Goal: Transaction & Acquisition: Purchase product/service

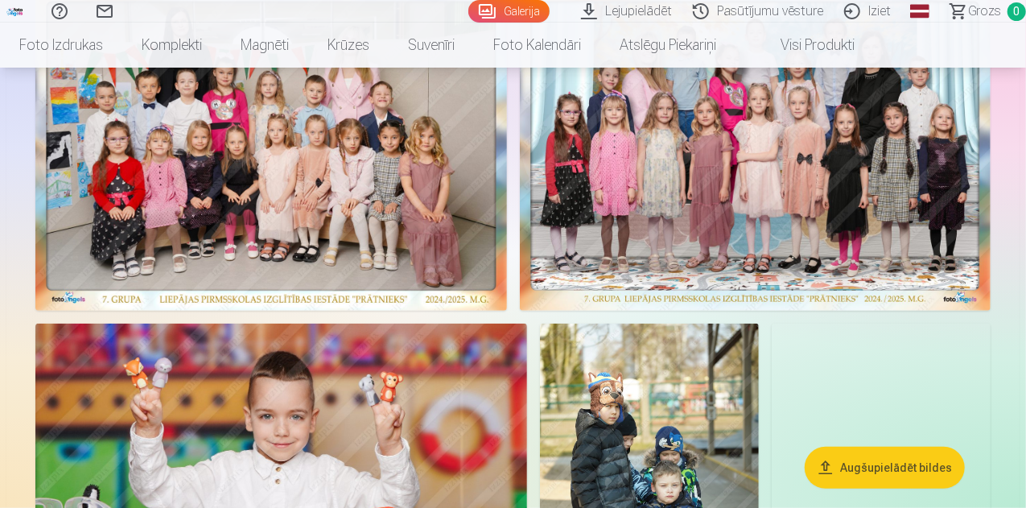
scroll to position [80, 0]
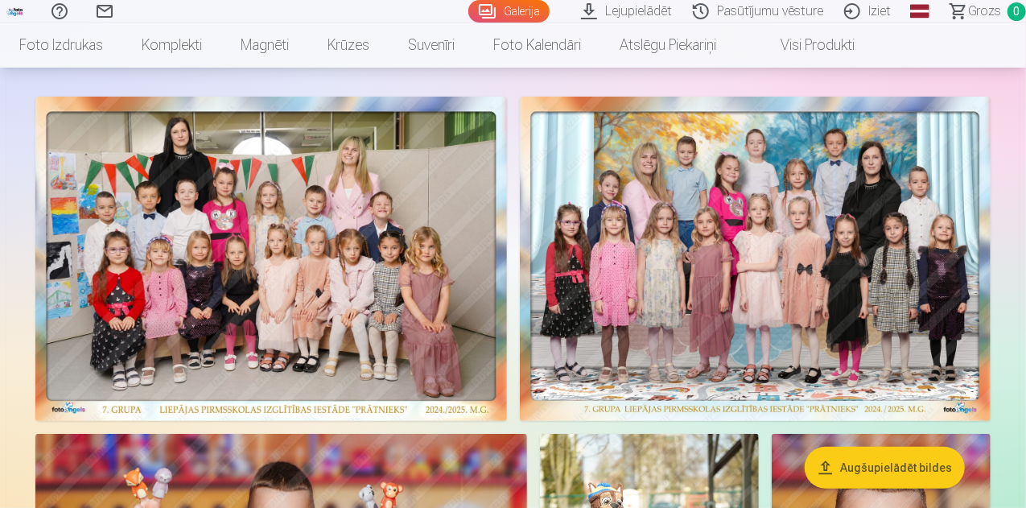
click at [507, 313] on img at bounding box center [270, 259] width 471 height 324
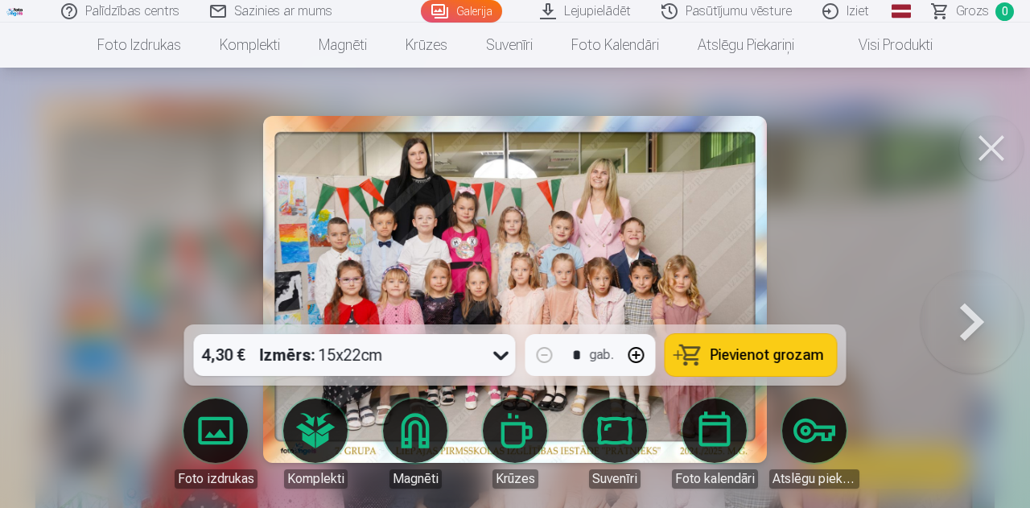
click at [979, 154] on button at bounding box center [991, 148] width 64 height 64
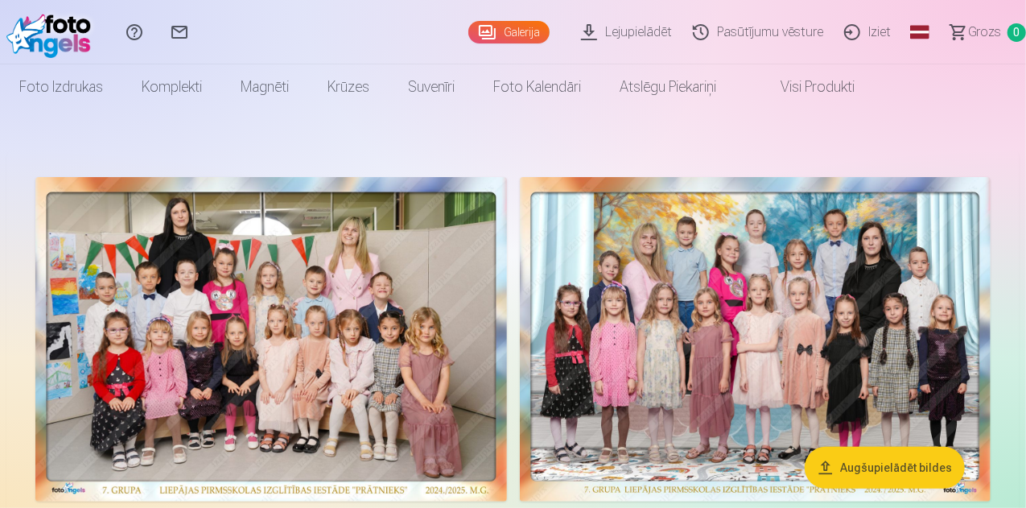
click at [874, 84] on link "Visi produkti" at bounding box center [804, 86] width 138 height 45
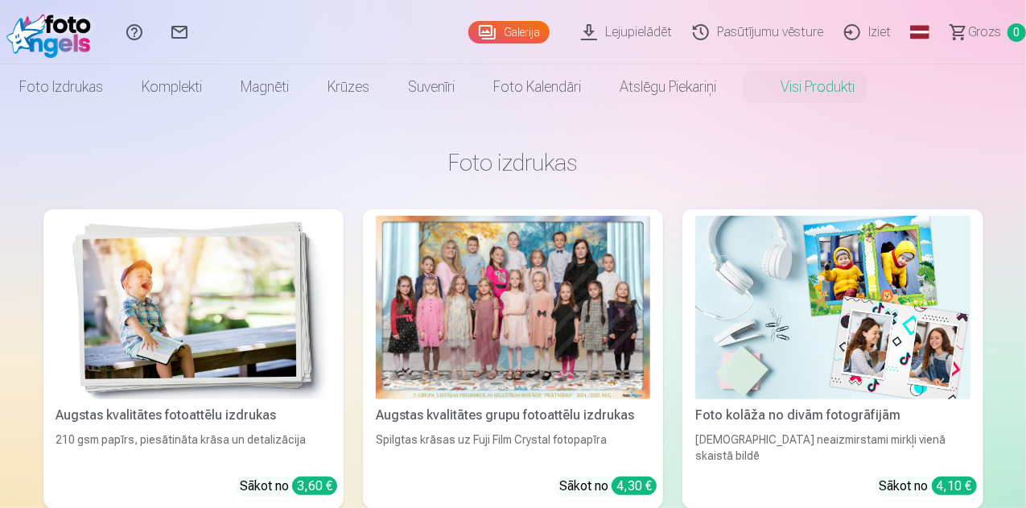
click at [39, 28] on img at bounding box center [52, 31] width 93 height 51
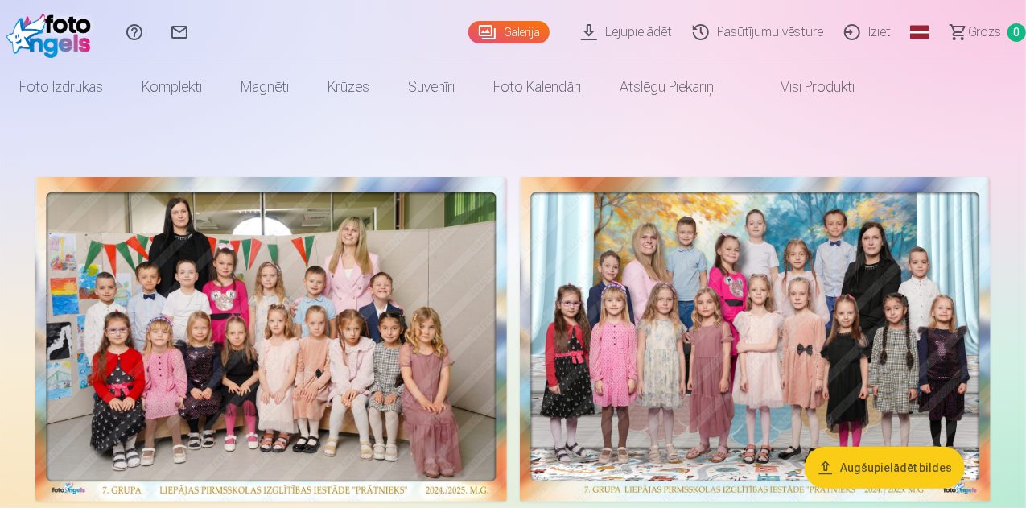
click at [39, 28] on img at bounding box center [52, 31] width 93 height 51
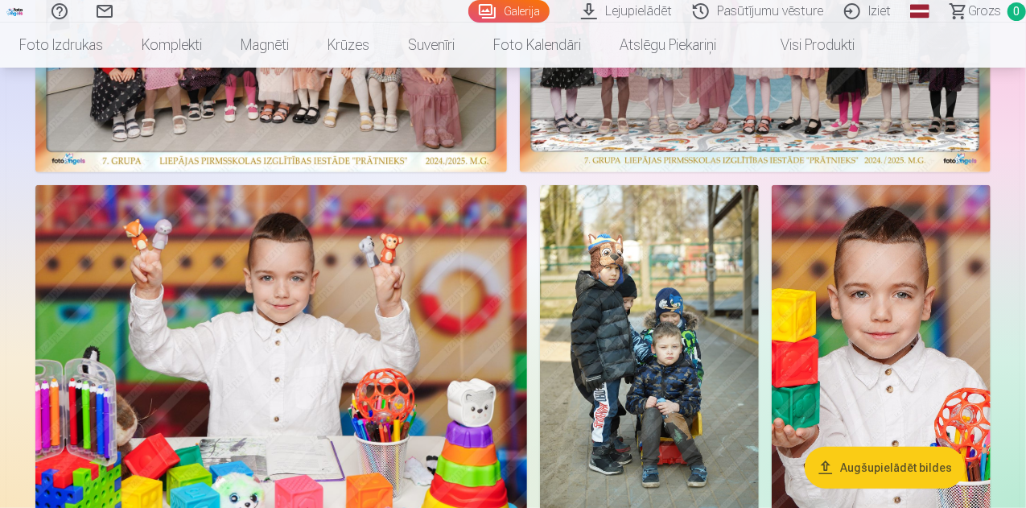
scroll to position [402, 0]
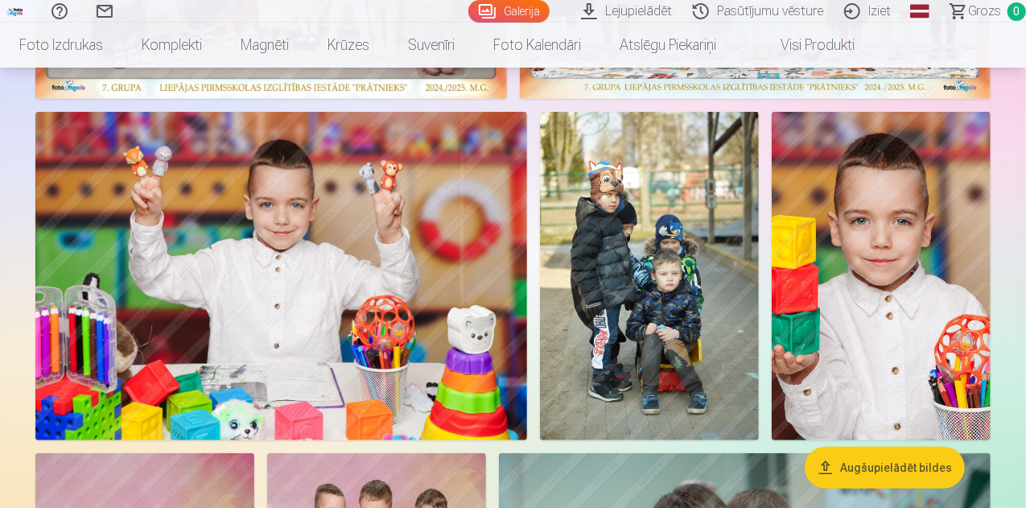
click at [874, 52] on link "Visi produkti" at bounding box center [804, 45] width 138 height 45
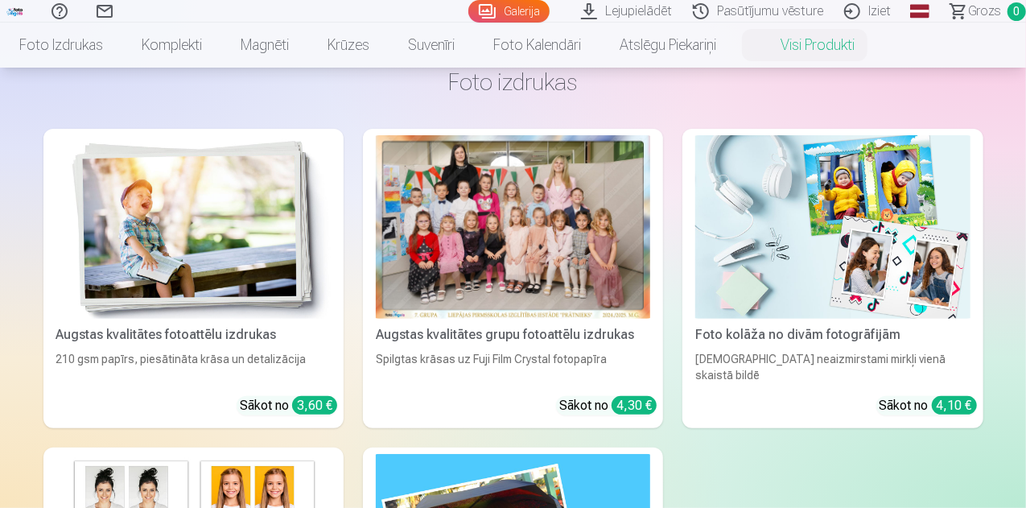
scroll to position [80, 0]
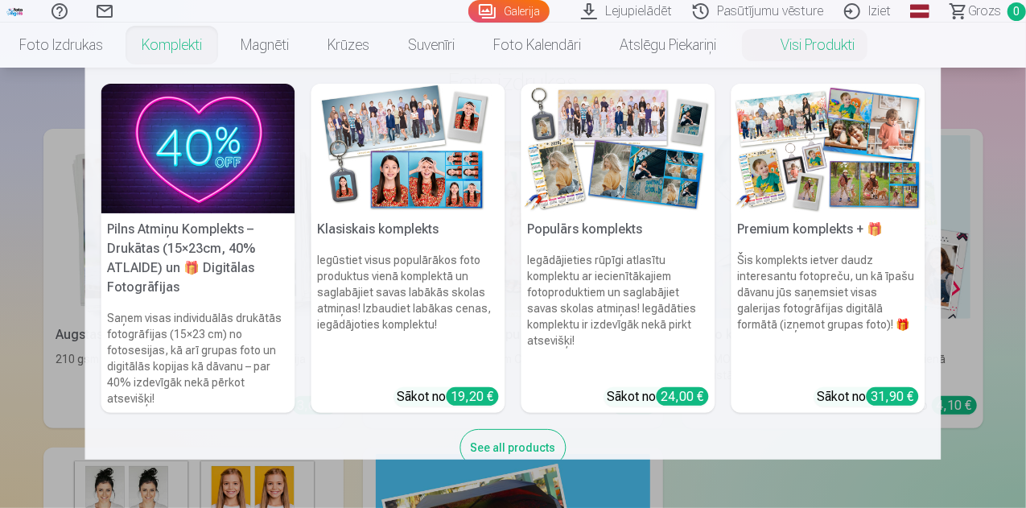
click at [221, 39] on link "Komplekti" at bounding box center [171, 45] width 99 height 45
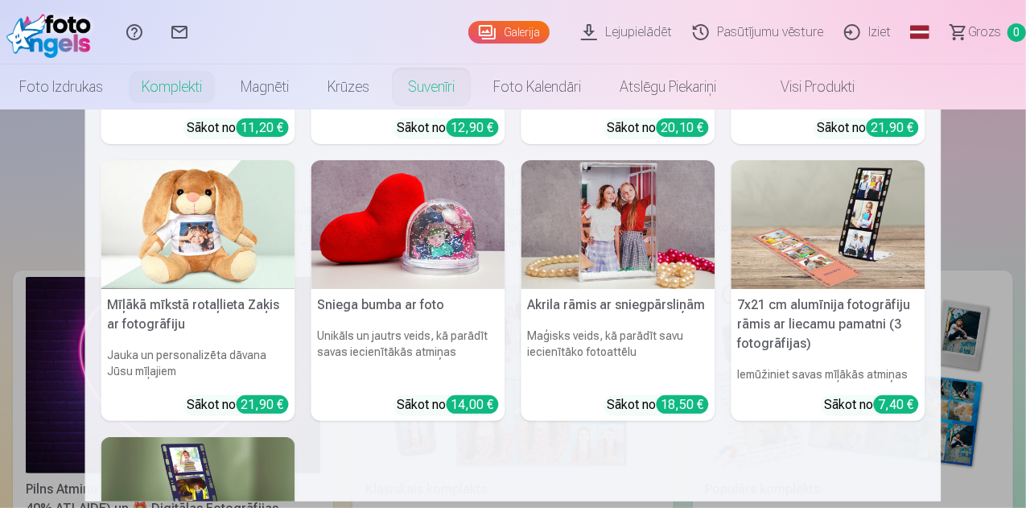
scroll to position [241, 0]
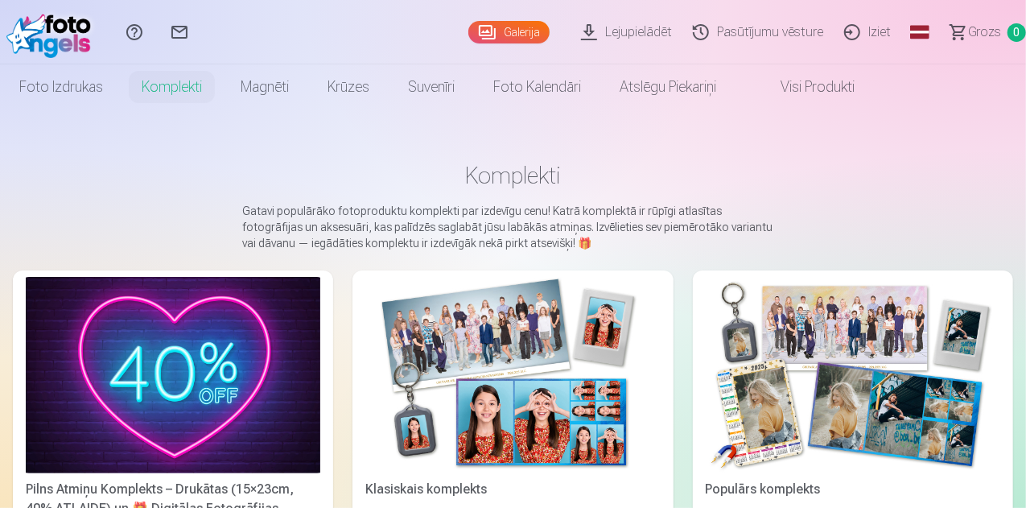
click at [874, 84] on link "Visi produkti" at bounding box center [804, 86] width 138 height 45
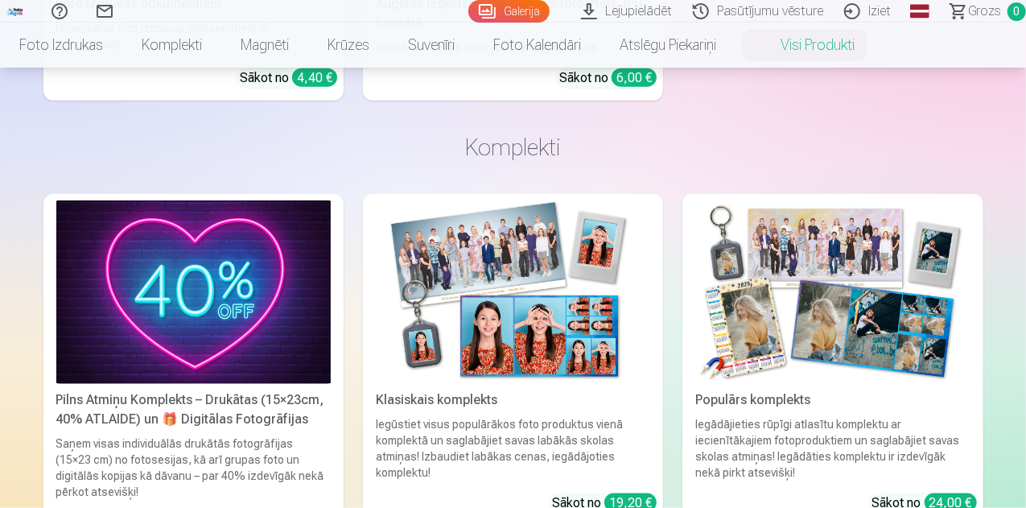
scroll to position [724, 0]
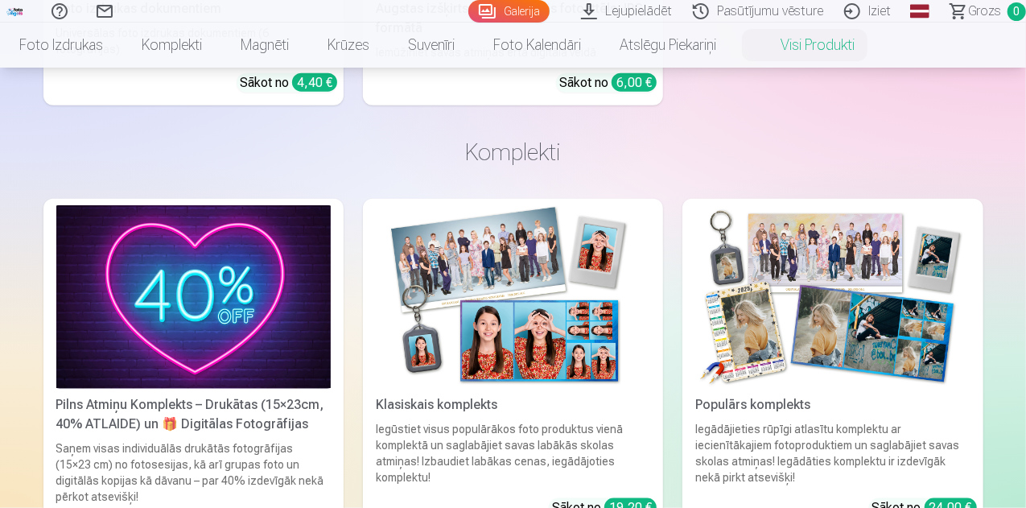
click at [130, 395] on div "Pilns Atmiņu Komplekts – Drukātas (15×23cm, 40% ATLAIDE) un 🎁 Digitālas Fotogrā…" at bounding box center [193, 414] width 287 height 39
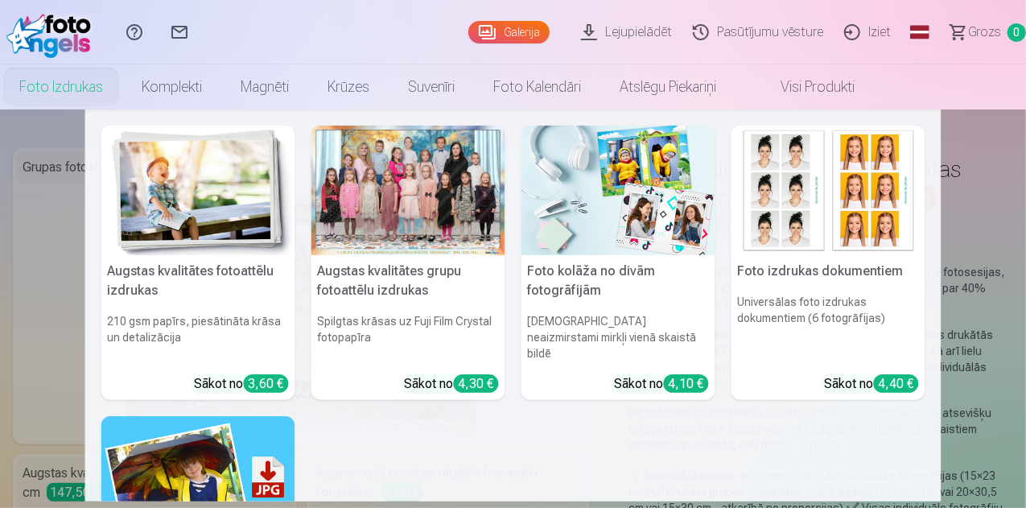
click at [122, 83] on link "Foto izdrukas" at bounding box center [61, 86] width 122 height 45
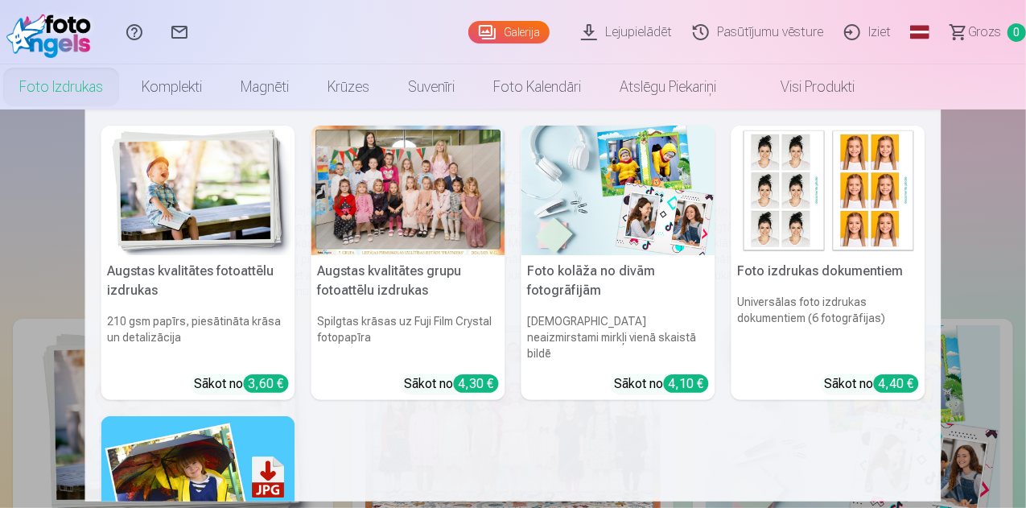
click at [386, 221] on div at bounding box center [408, 191] width 194 height 130
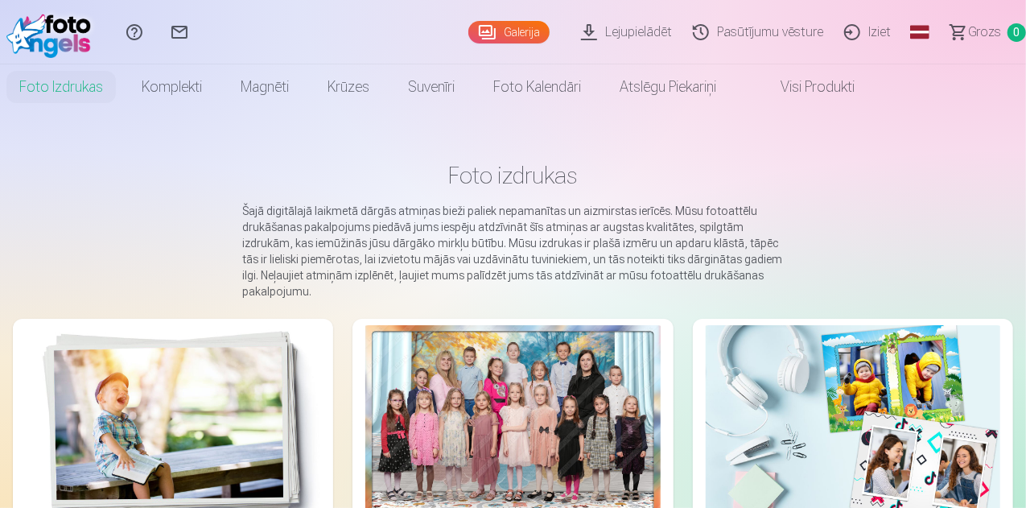
click at [944, 181] on h1 "Foto izdrukas" at bounding box center [513, 175] width 974 height 29
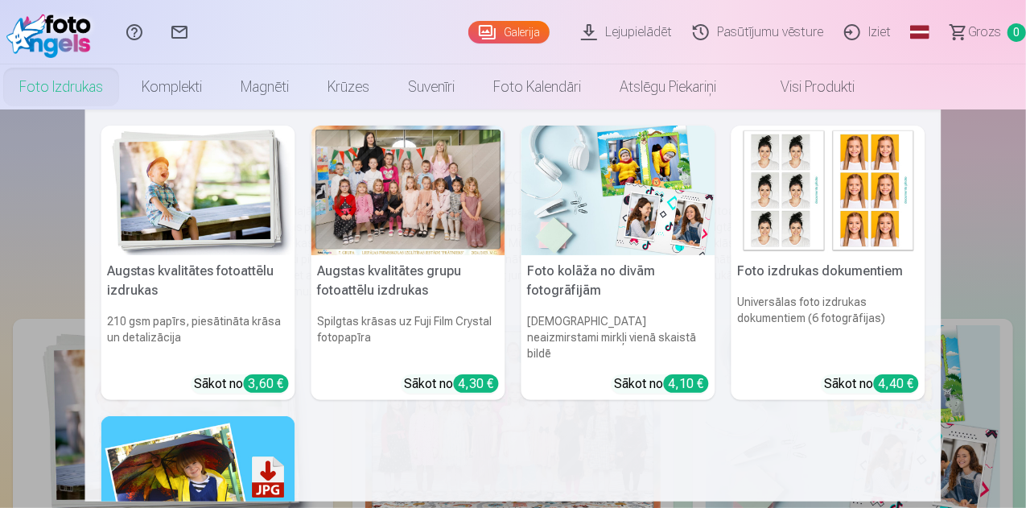
click at [122, 82] on link "Foto izdrukas" at bounding box center [61, 86] width 122 height 45
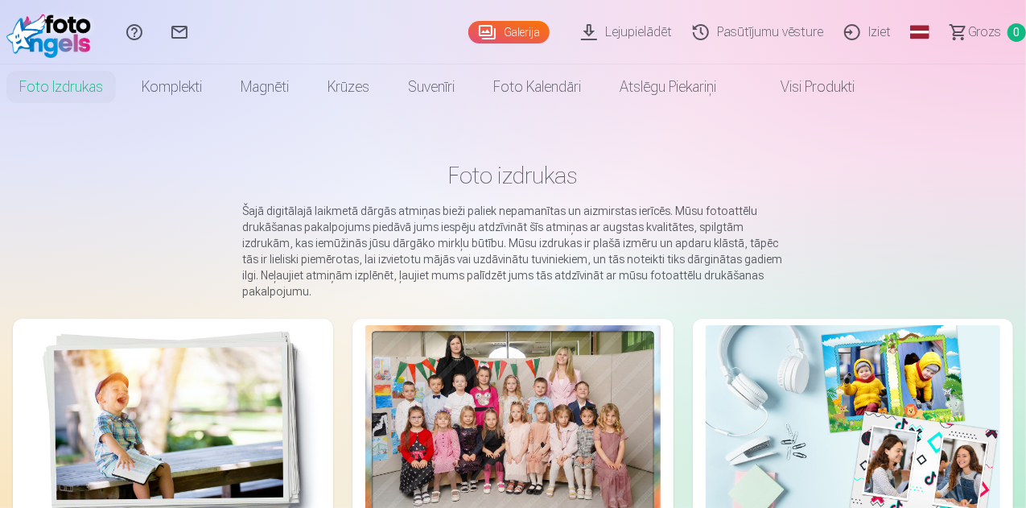
click at [475, 26] on link "Galerija" at bounding box center [508, 32] width 81 height 23
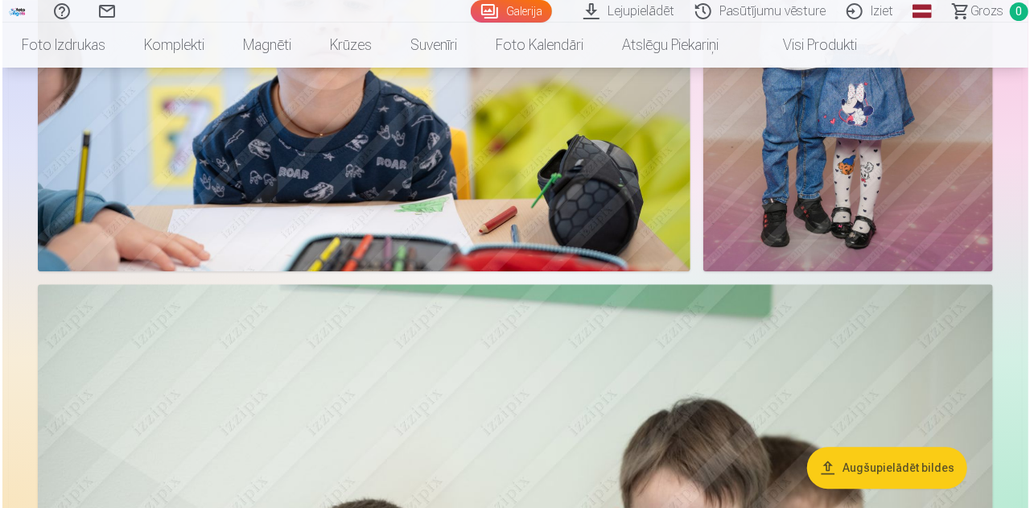
scroll to position [11263, 0]
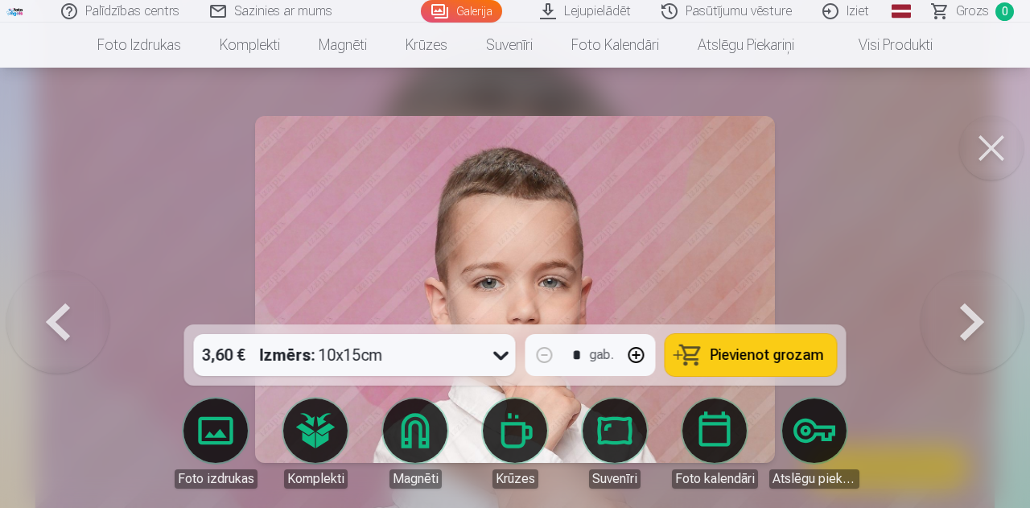
click at [990, 155] on button at bounding box center [991, 148] width 64 height 64
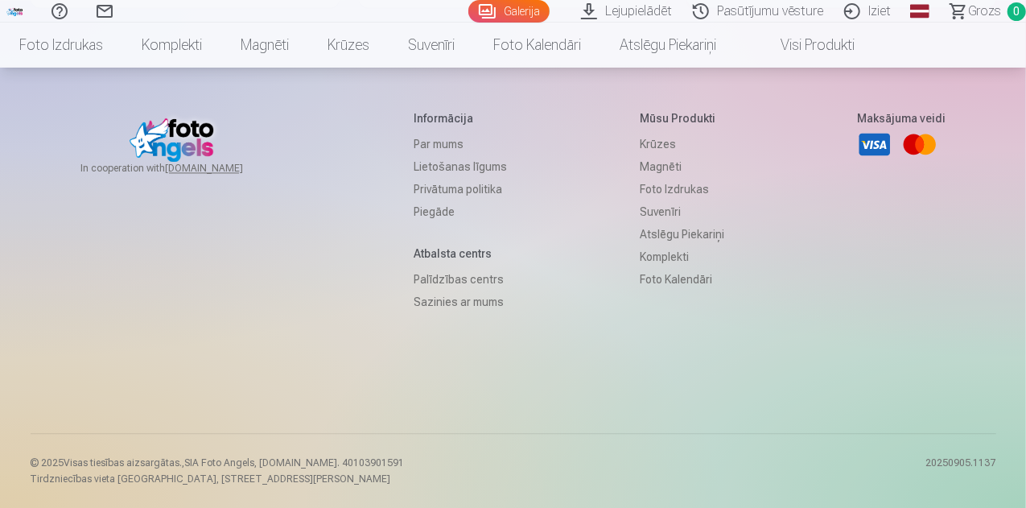
scroll to position [23368, 0]
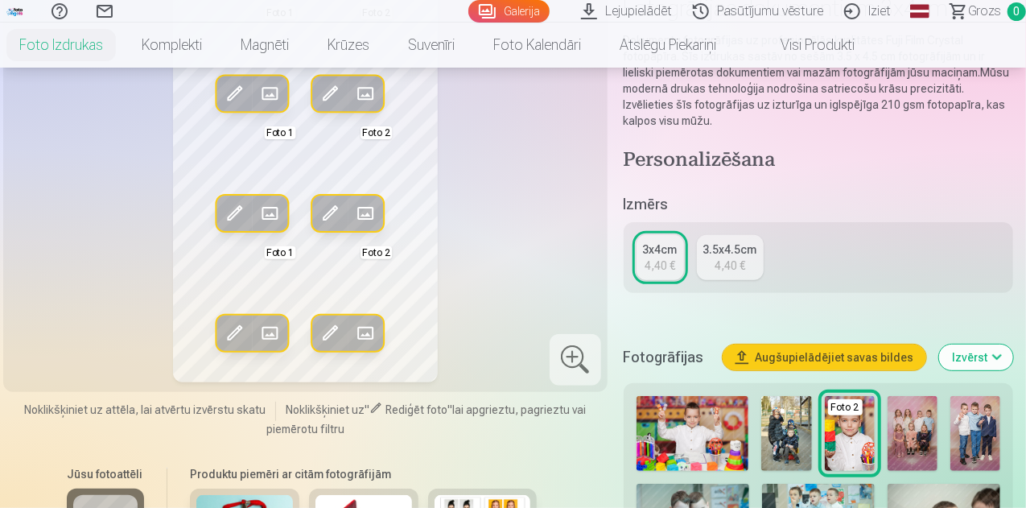
scroll to position [322, 0]
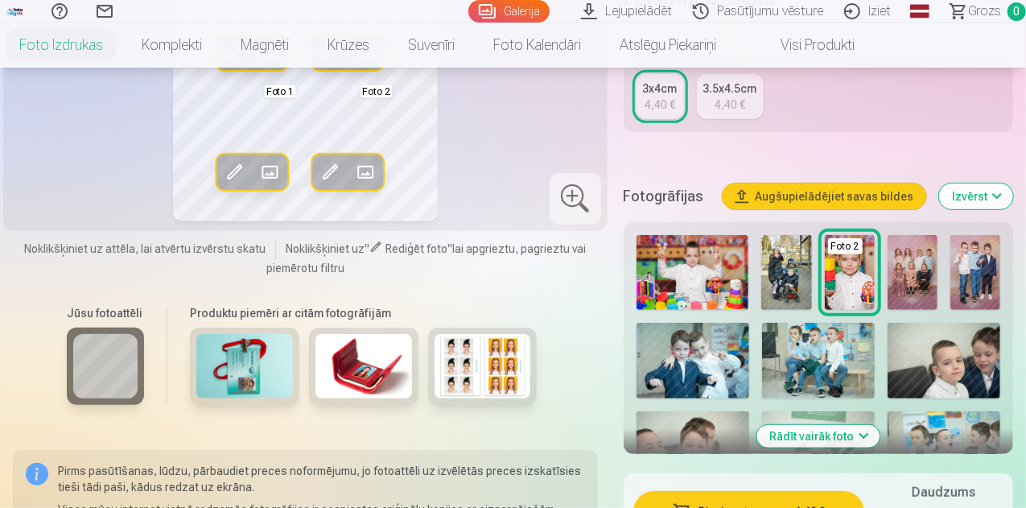
click at [714, 287] on img at bounding box center [692, 272] width 113 height 75
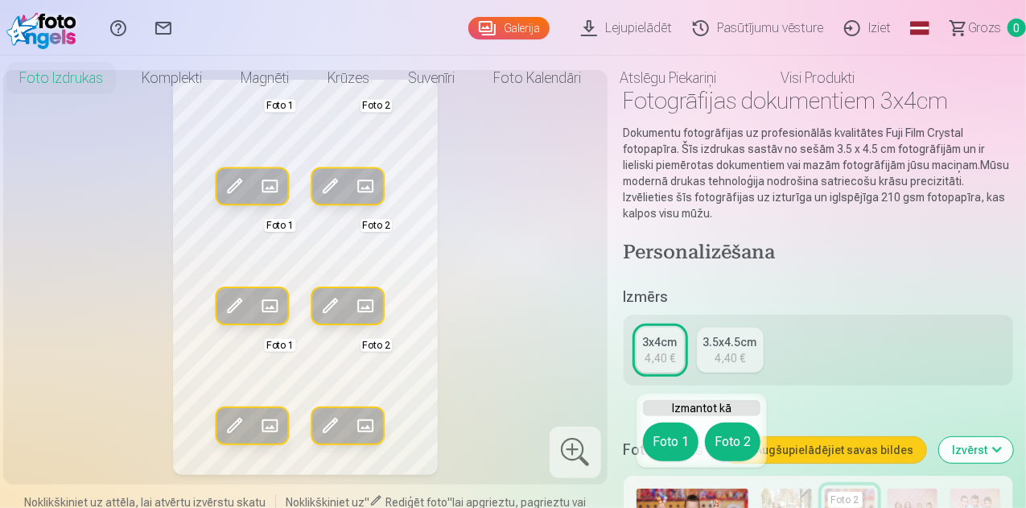
scroll to position [0, 0]
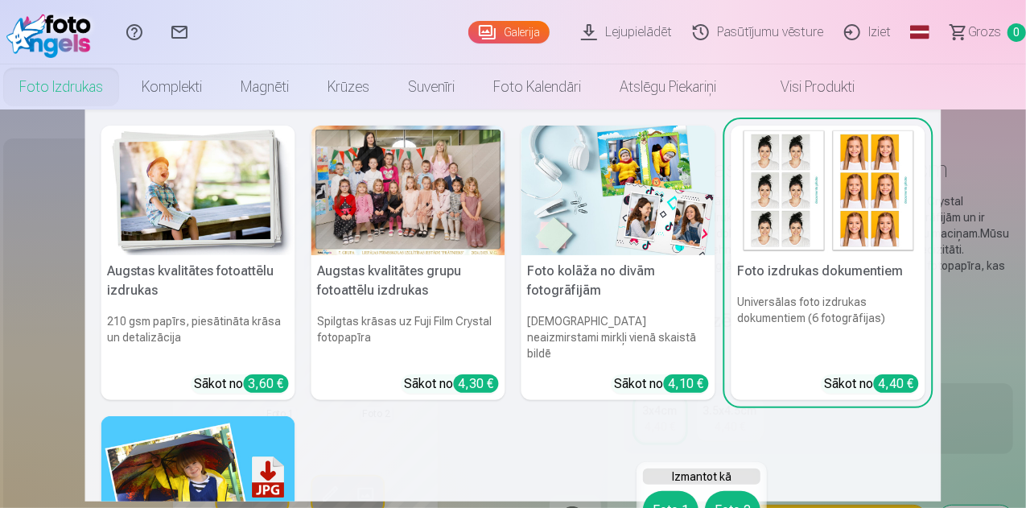
click at [122, 83] on link "Foto izdrukas" at bounding box center [61, 86] width 122 height 45
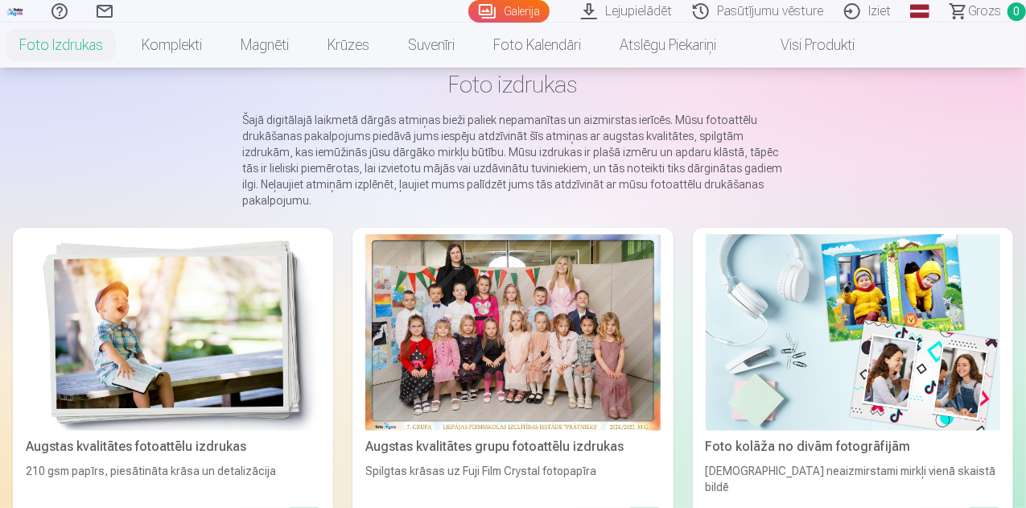
scroll to position [161, 0]
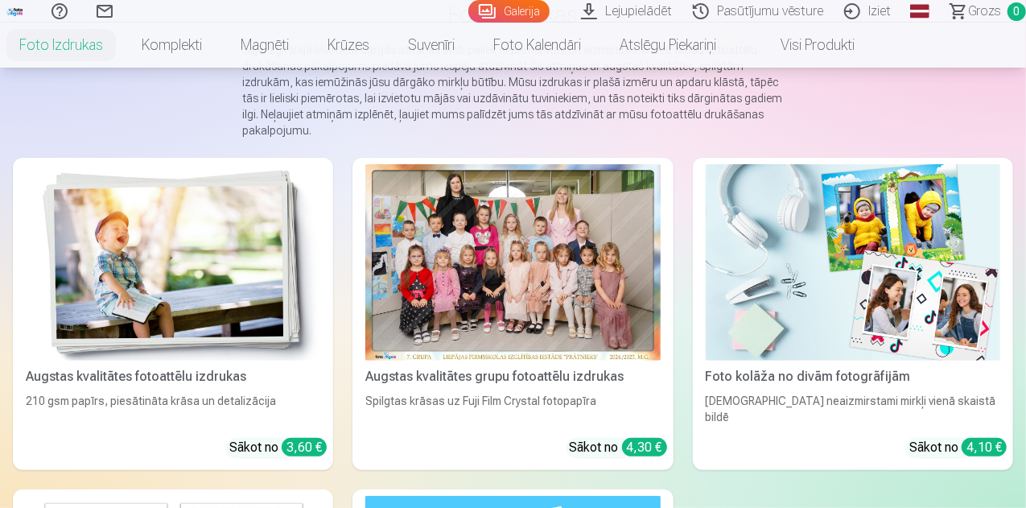
click at [706, 289] on img at bounding box center [853, 262] width 294 height 196
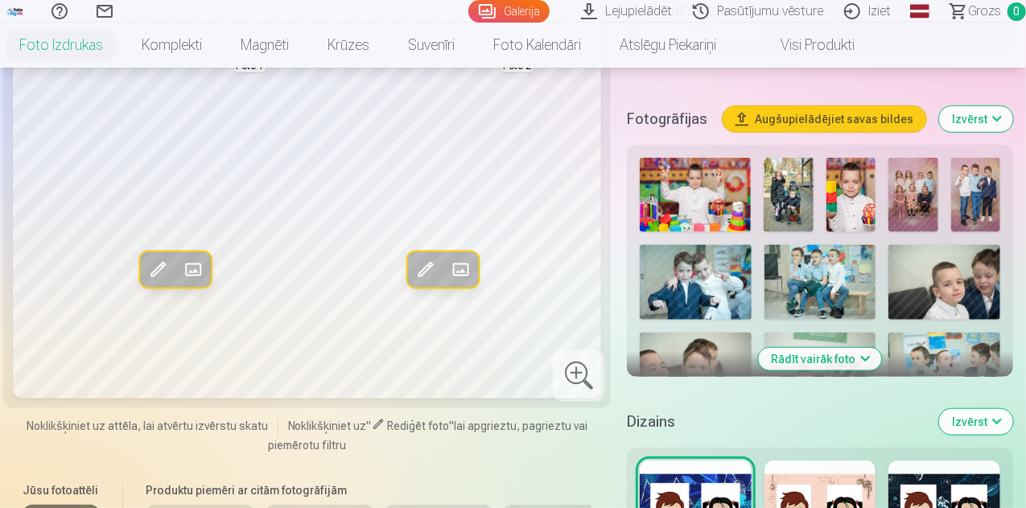
scroll to position [483, 0]
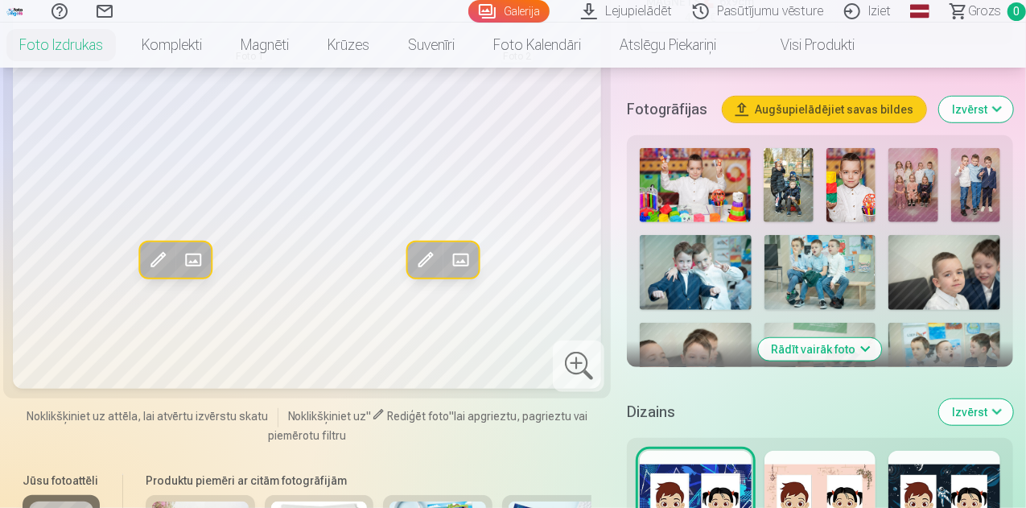
click at [848, 338] on button "Rādīt vairāk foto" at bounding box center [820, 349] width 123 height 23
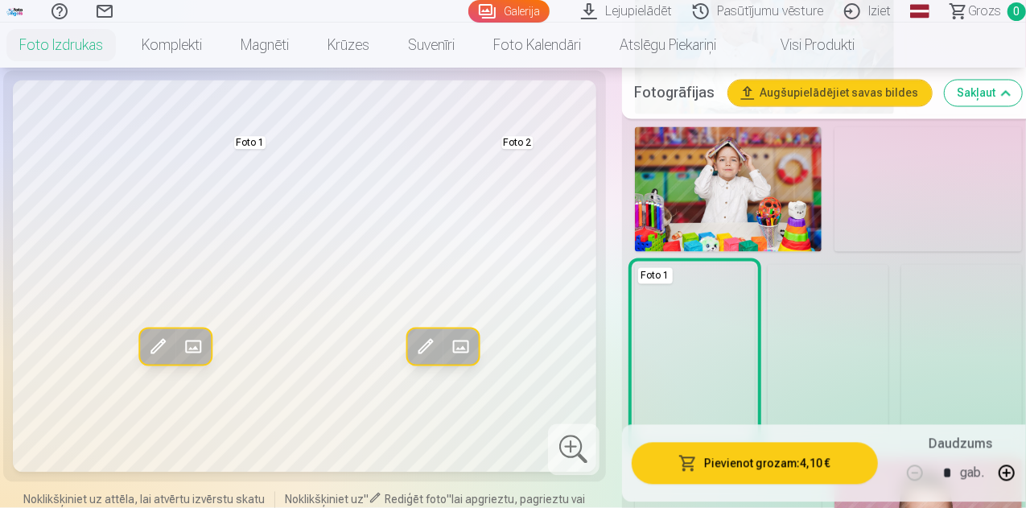
scroll to position [1529, 0]
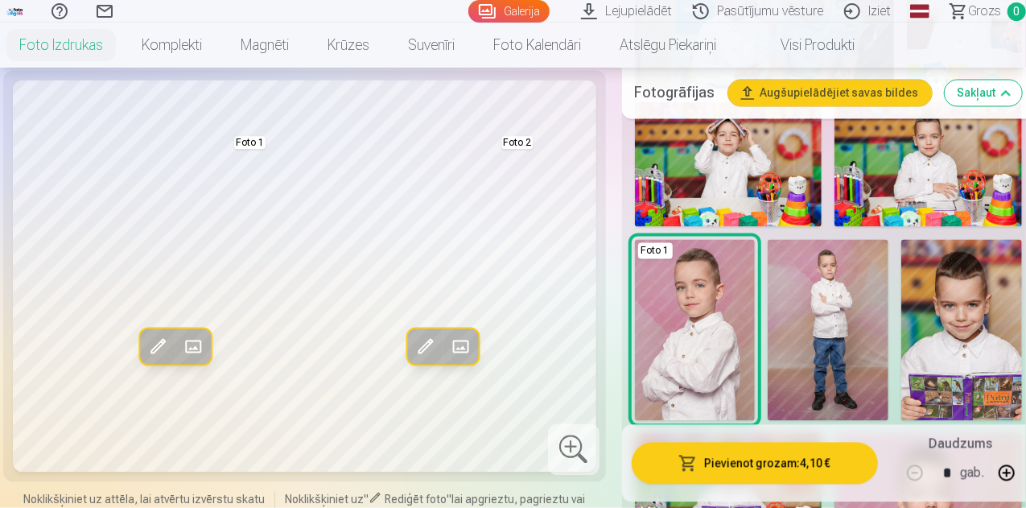
click at [869, 334] on img at bounding box center [827, 330] width 121 height 181
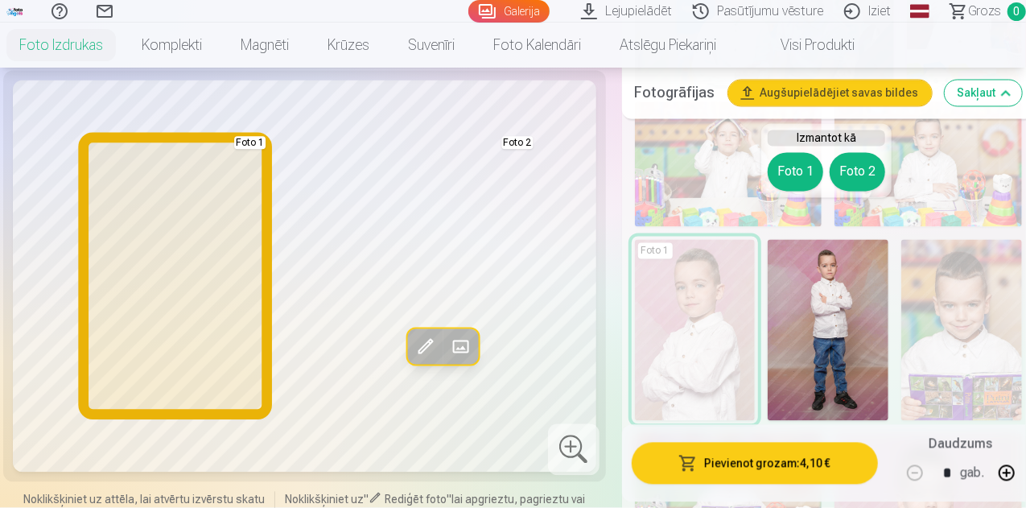
click at [798, 173] on button "Foto 1" at bounding box center [795, 172] width 56 height 39
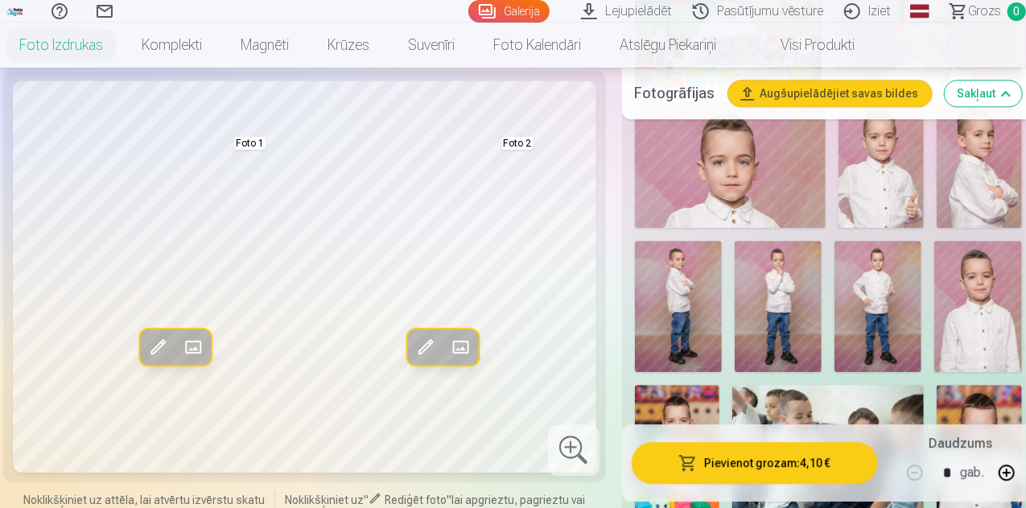
scroll to position [2011, 0]
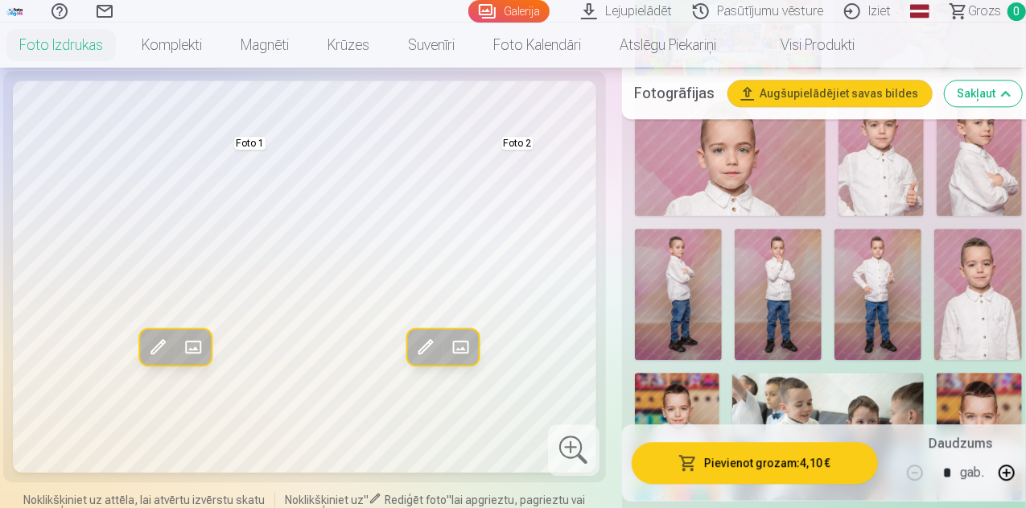
click at [801, 252] on img at bounding box center [777, 293] width 87 height 130
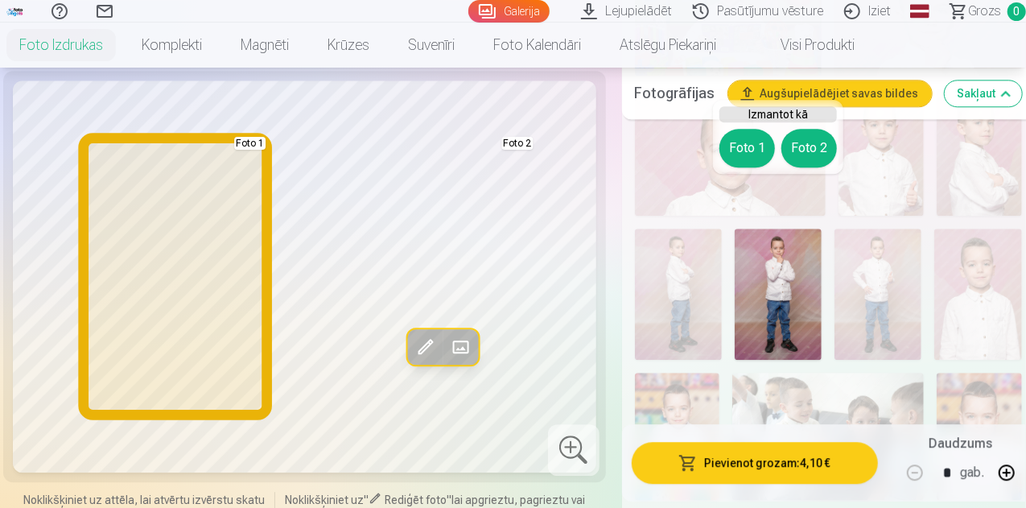
click at [758, 150] on button "Foto 1" at bounding box center [747, 148] width 56 height 39
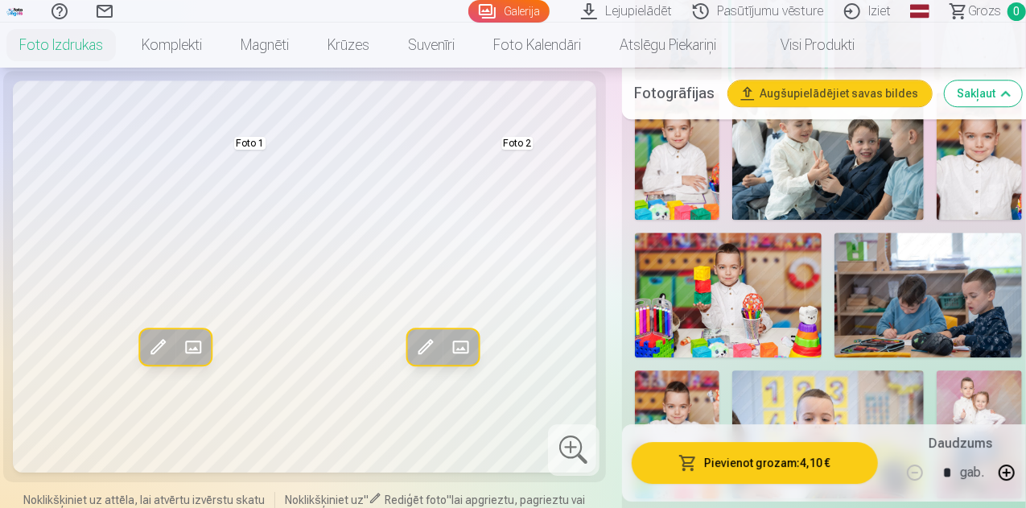
scroll to position [2413, 0]
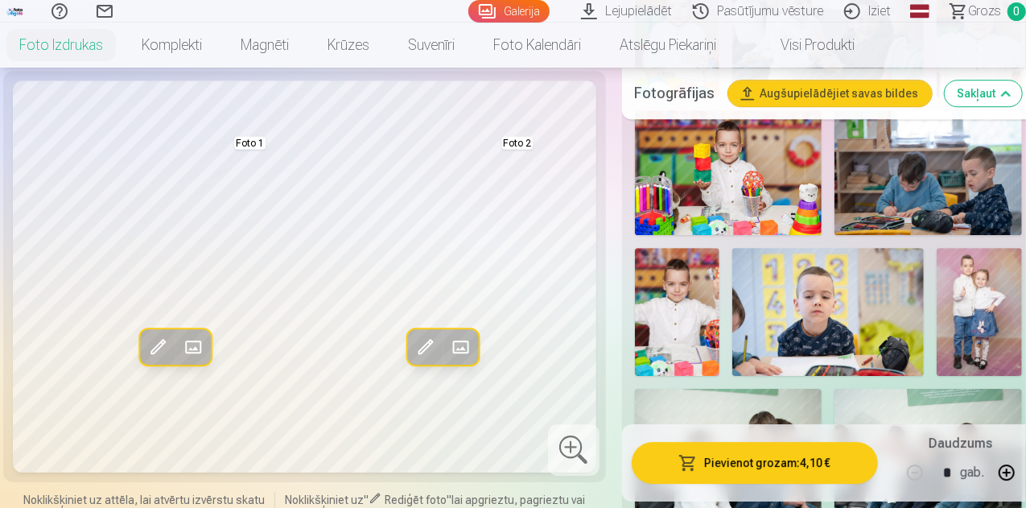
click at [994, 271] on img at bounding box center [978, 312] width 85 height 128
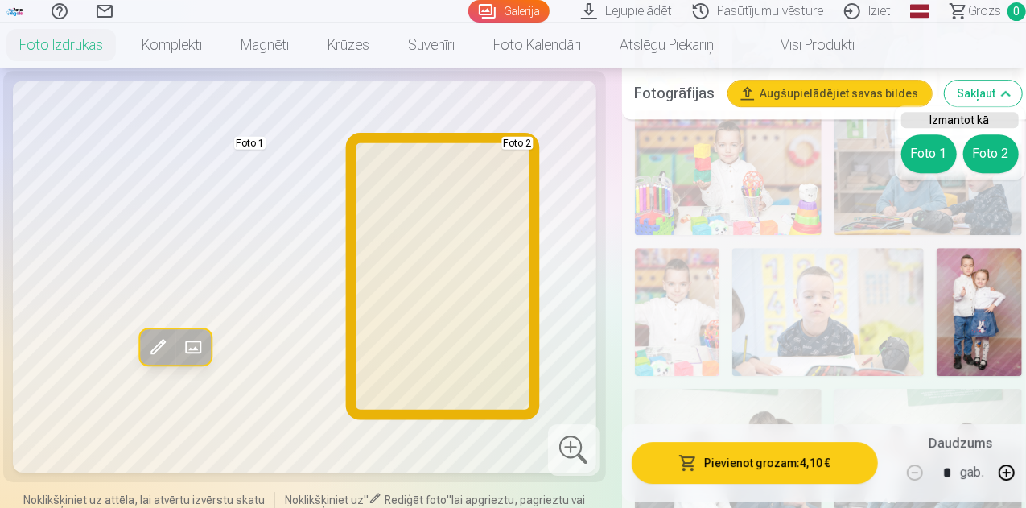
click at [994, 150] on button "Foto 2" at bounding box center [991, 153] width 56 height 39
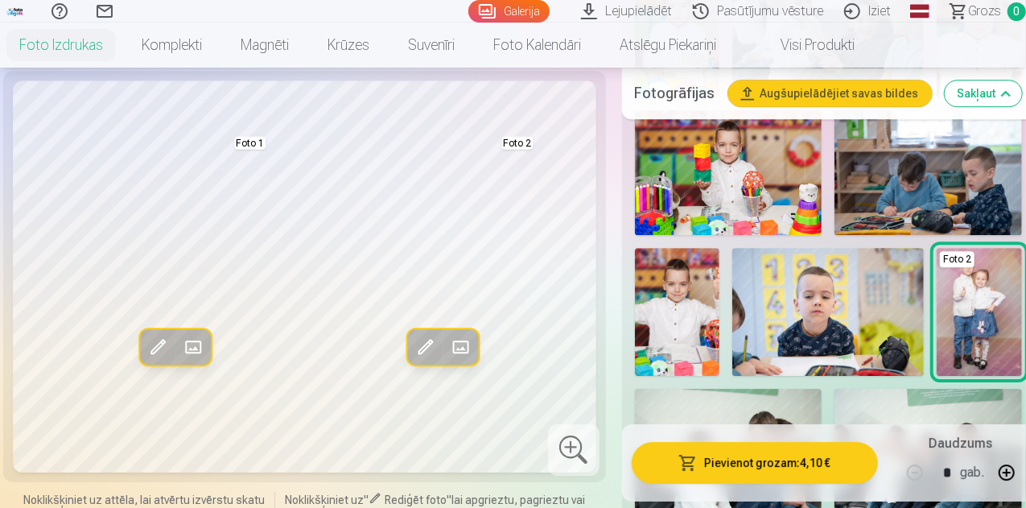
click at [980, 264] on img at bounding box center [978, 312] width 85 height 128
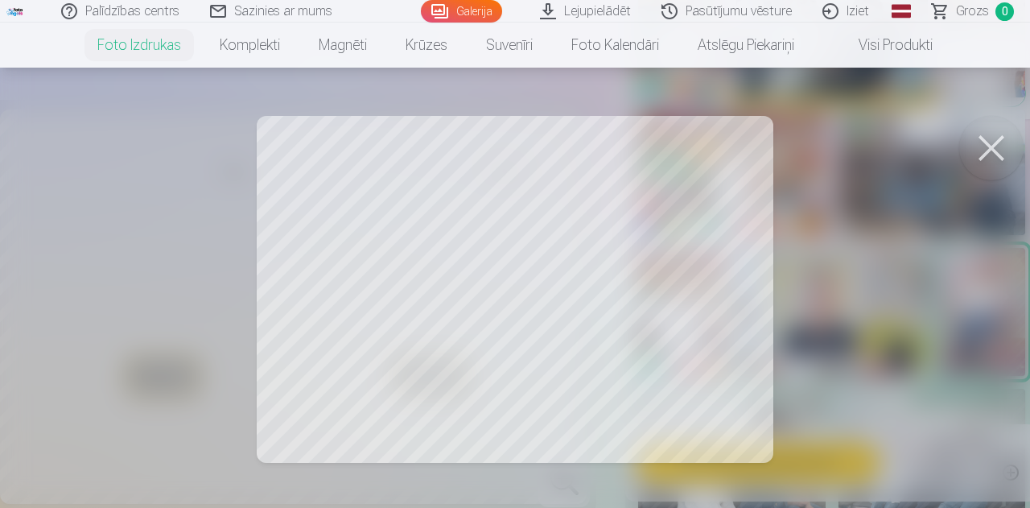
click at [617, 309] on div at bounding box center [515, 254] width 1030 height 508
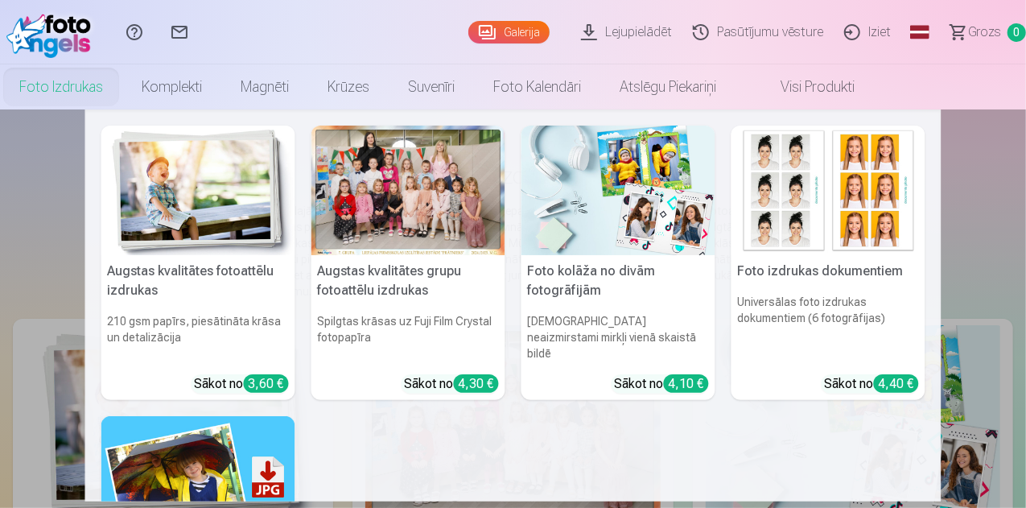
click at [122, 91] on link "Foto izdrukas" at bounding box center [61, 86] width 122 height 45
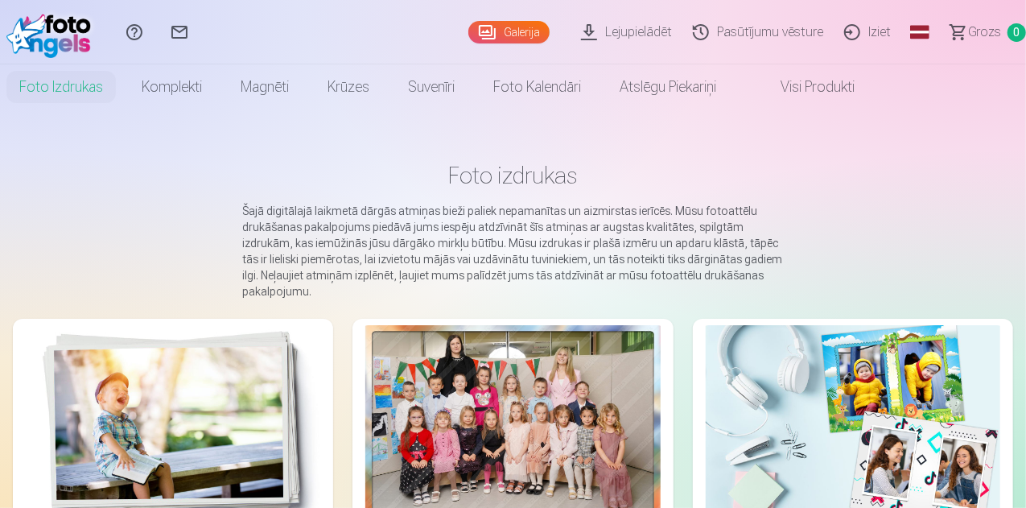
click at [410, 372] on div at bounding box center [512, 423] width 294 height 196
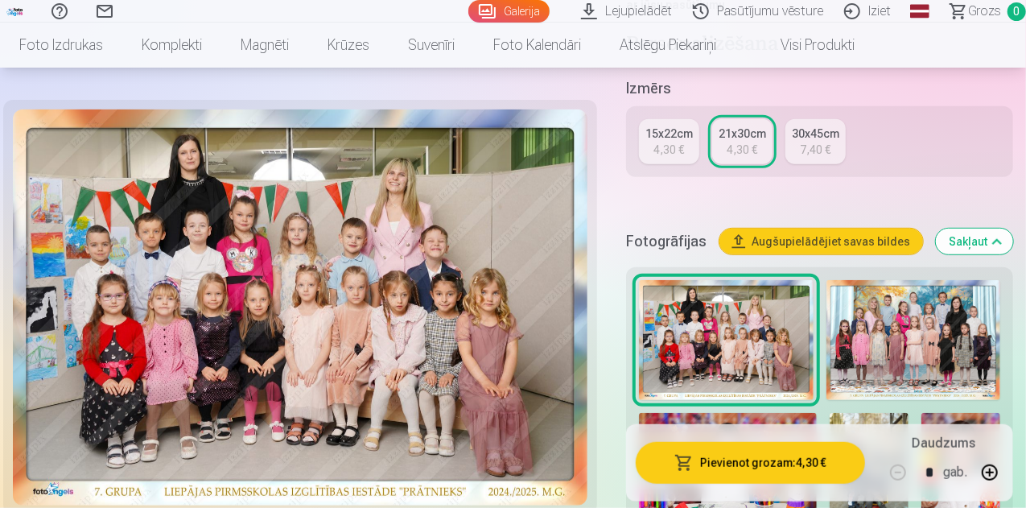
scroll to position [402, 0]
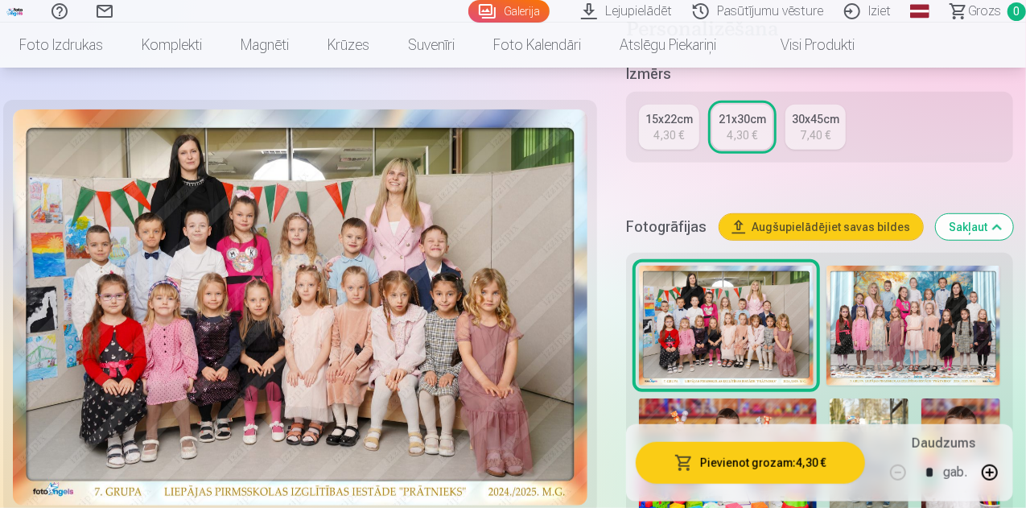
click at [687, 111] on div "15x22cm" at bounding box center [668, 119] width 47 height 16
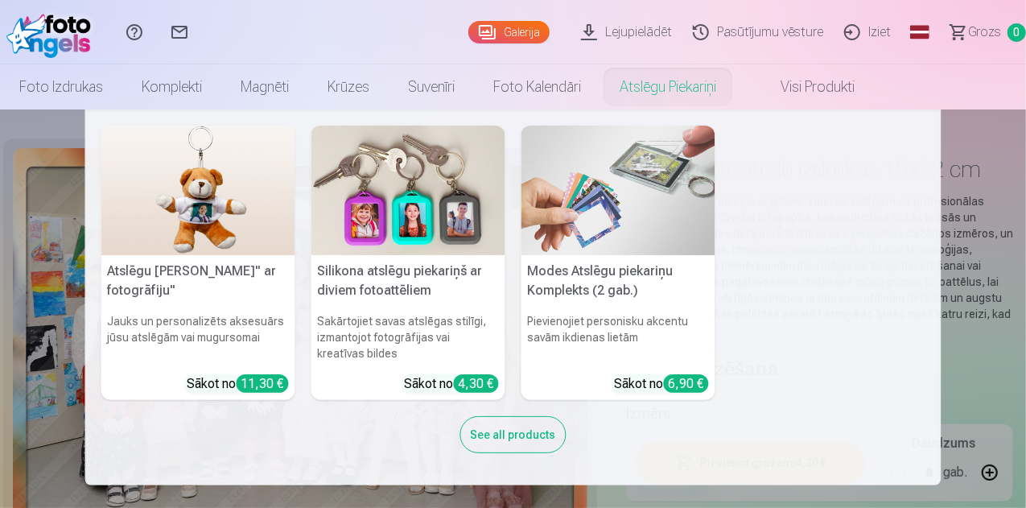
click at [507, 437] on div "See all products" at bounding box center [513, 434] width 106 height 37
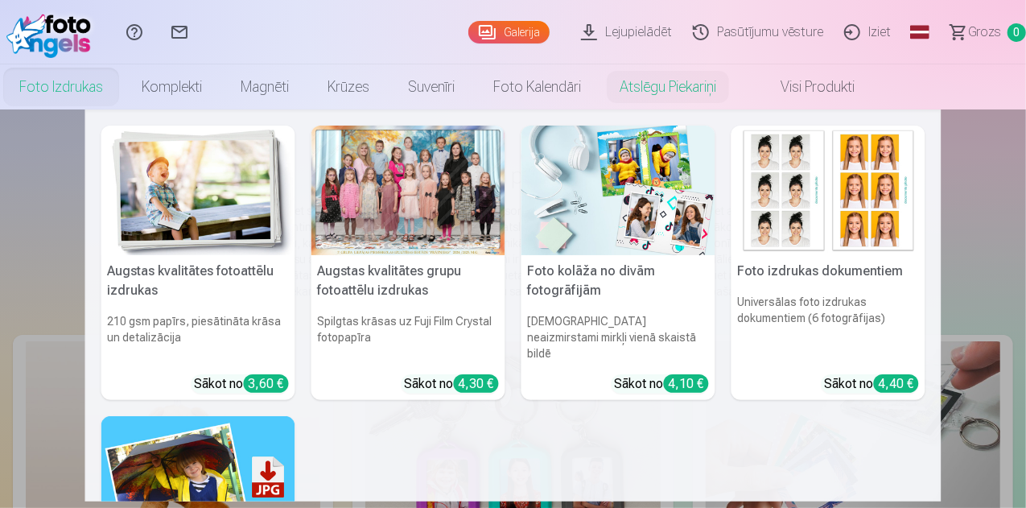
click at [122, 93] on link "Foto izdrukas" at bounding box center [61, 86] width 122 height 45
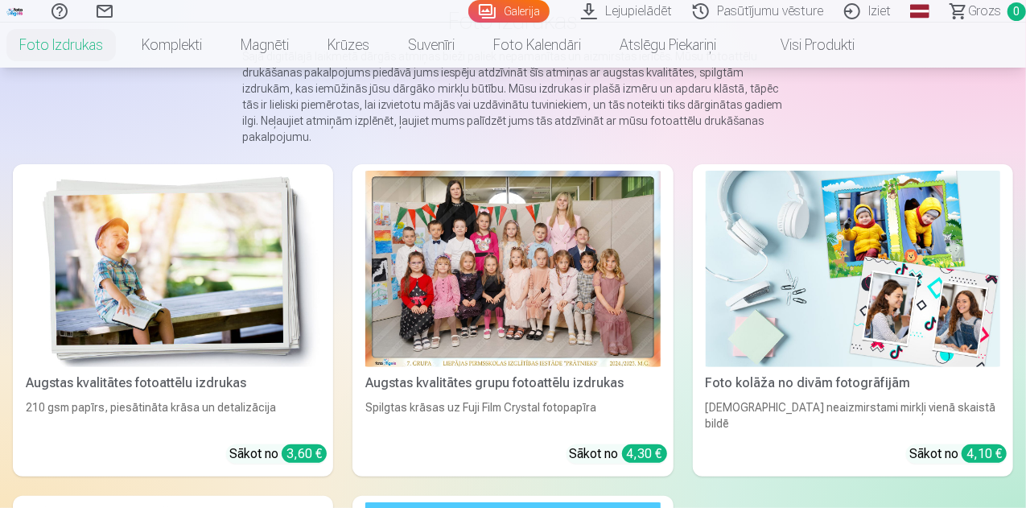
scroll to position [161, 0]
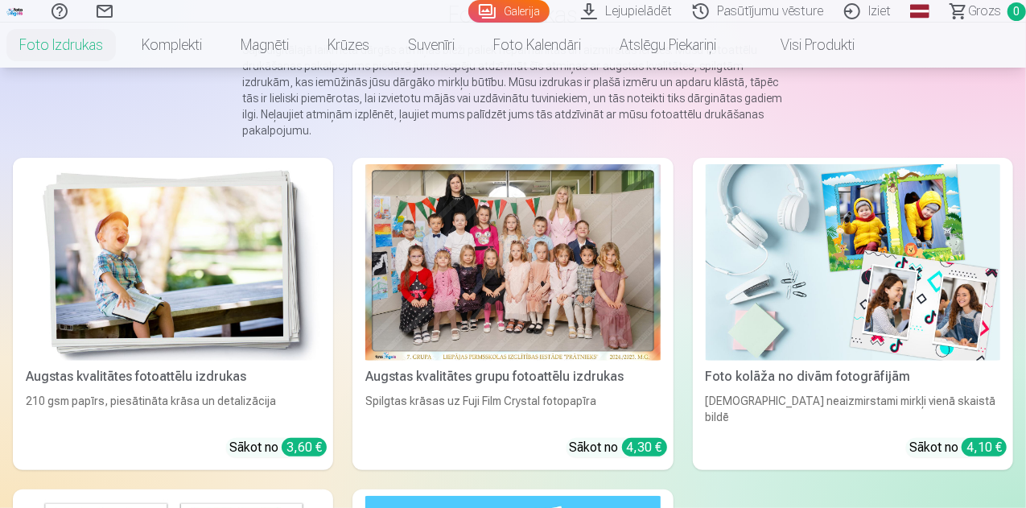
click at [137, 223] on img at bounding box center [173, 262] width 294 height 196
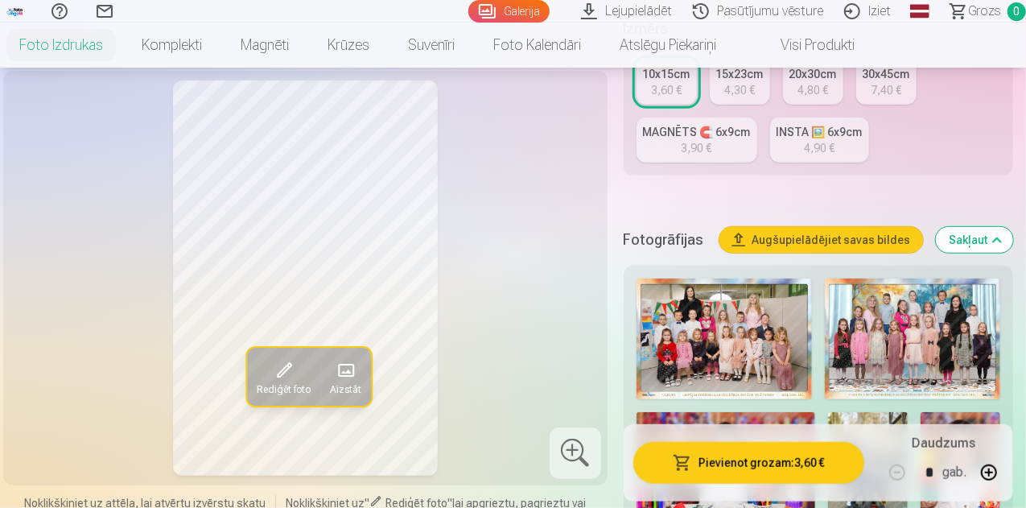
scroll to position [402, 0]
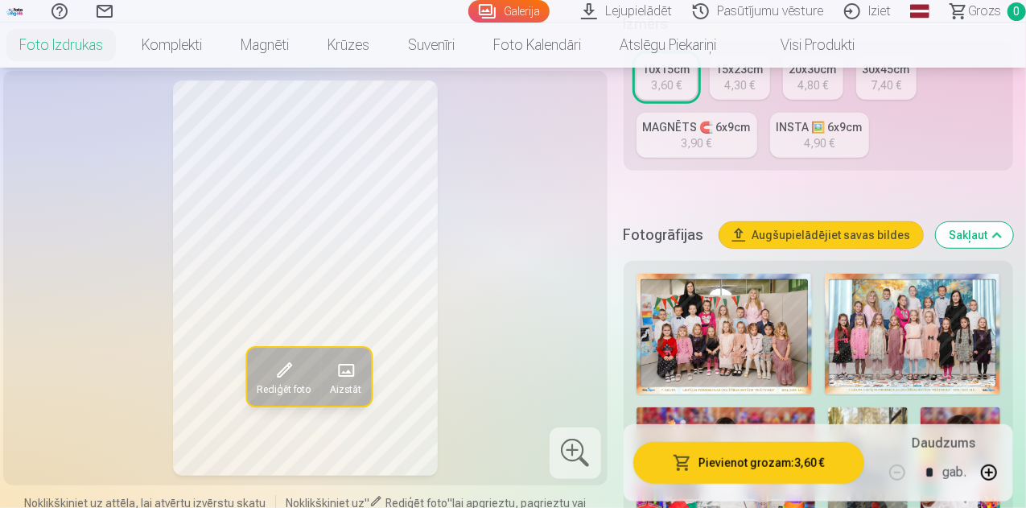
click at [517, 291] on div "Rediģēt foto Aizstāt" at bounding box center [305, 277] width 585 height 395
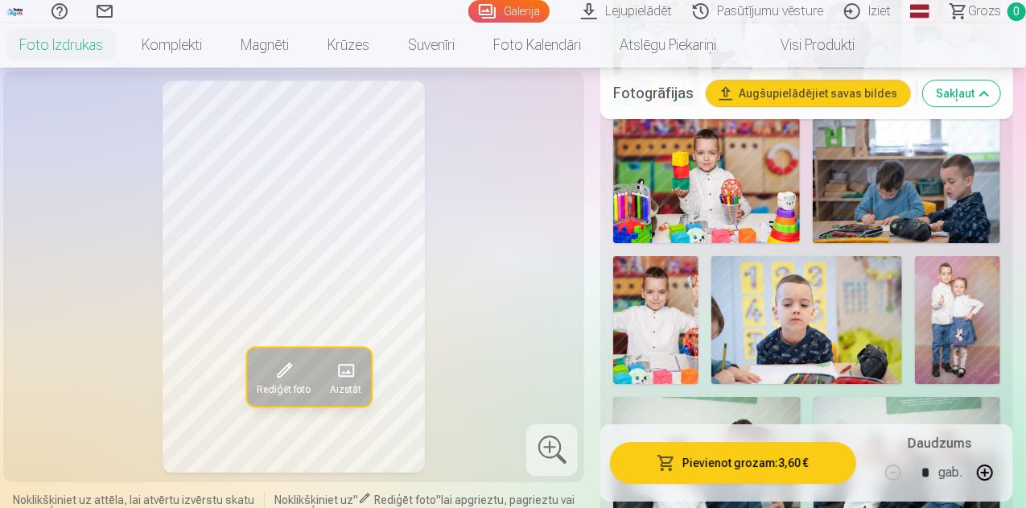
scroll to position [2655, 0]
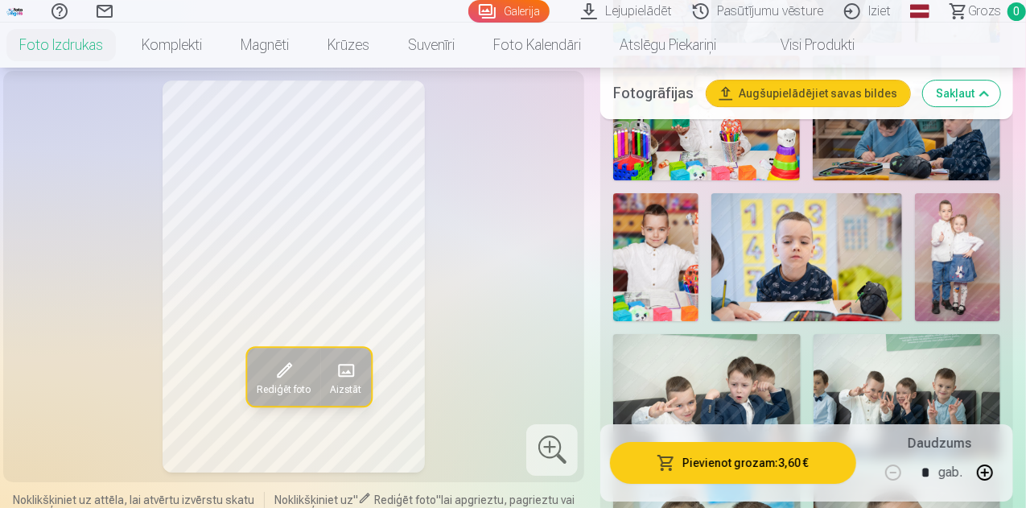
click at [971, 193] on img at bounding box center [957, 257] width 85 height 128
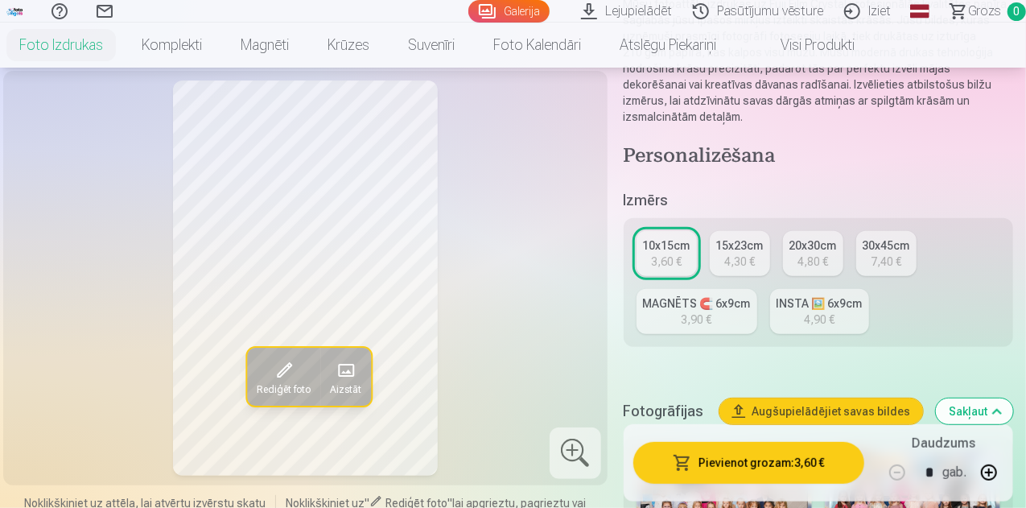
scroll to position [241, 0]
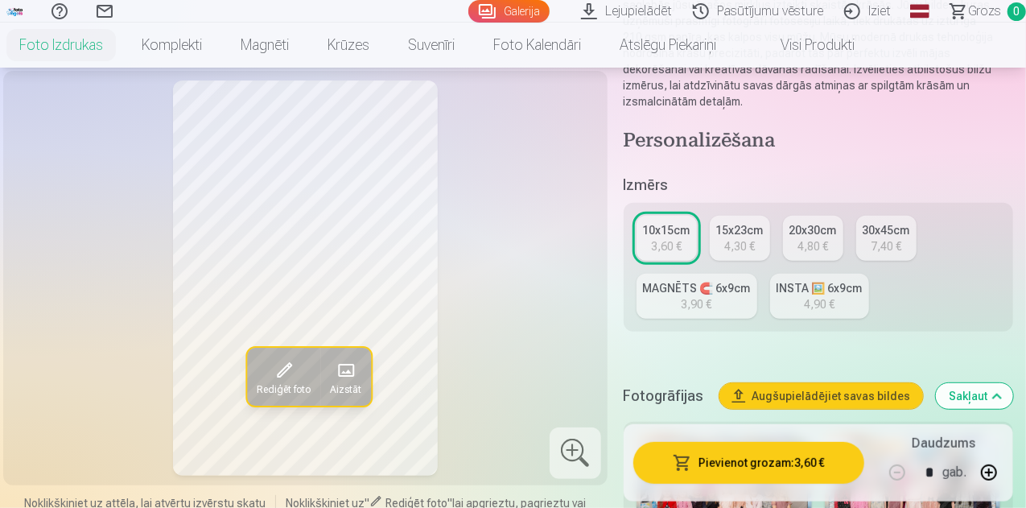
click at [741, 238] on div "4,30 €" at bounding box center [739, 246] width 31 height 16
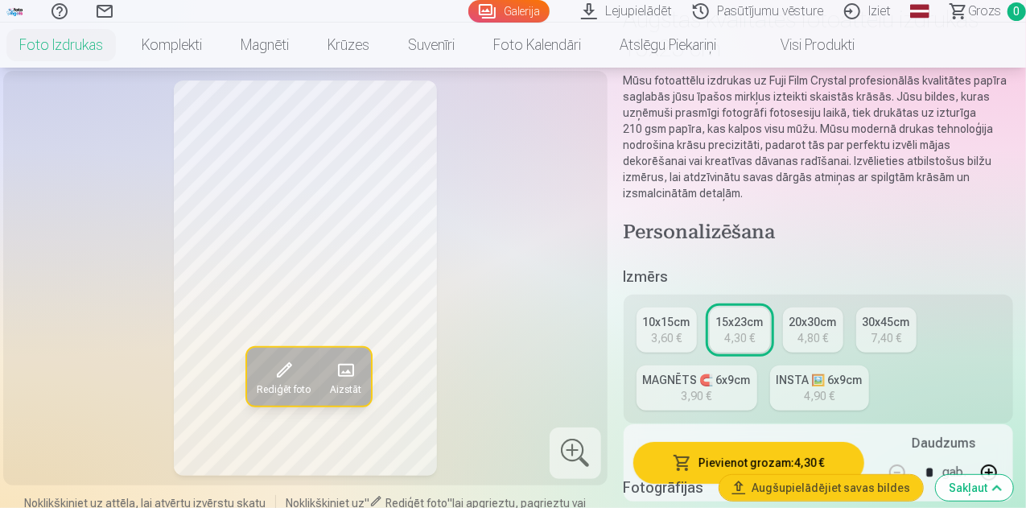
scroll to position [241, 0]
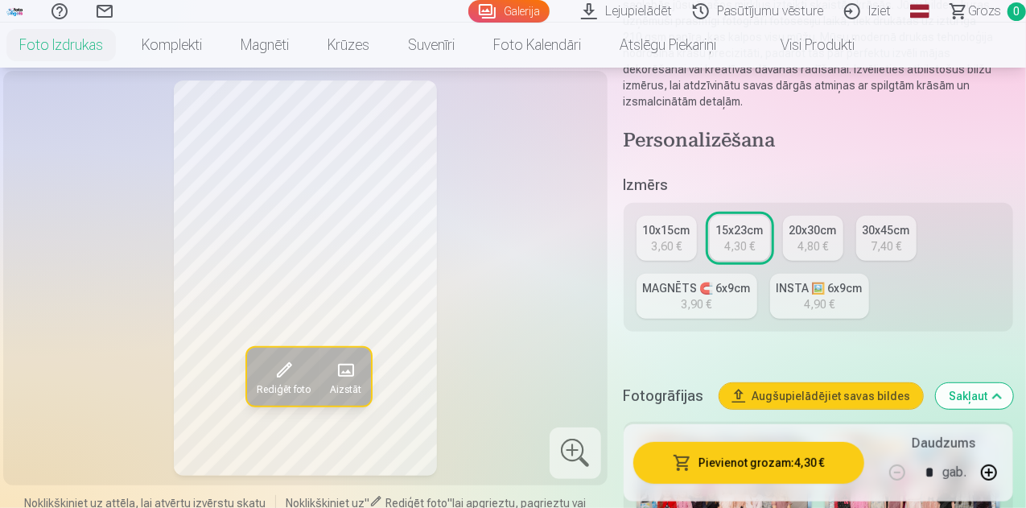
click at [901, 238] on div "7,40 €" at bounding box center [885, 246] width 31 height 16
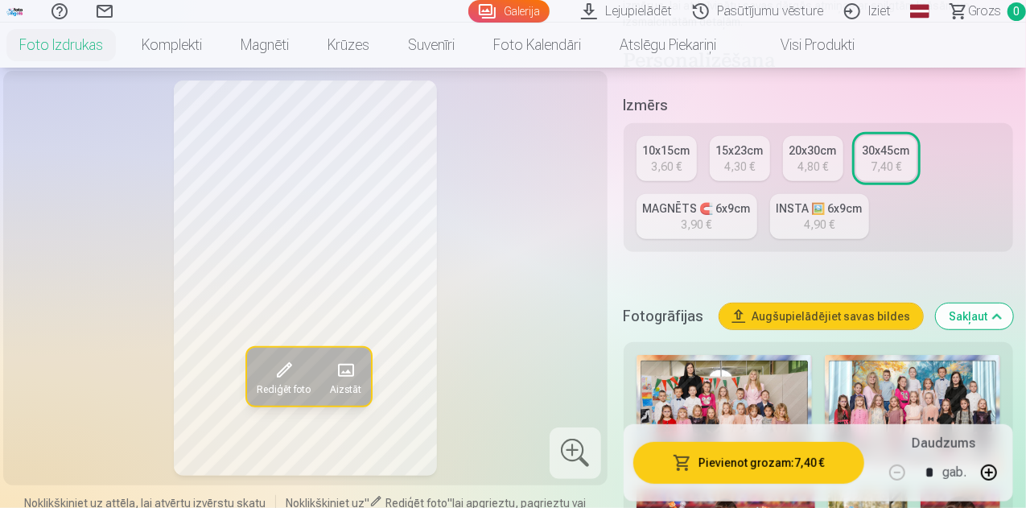
scroll to position [322, 0]
click at [825, 158] on div "4,80 €" at bounding box center [812, 166] width 31 height 16
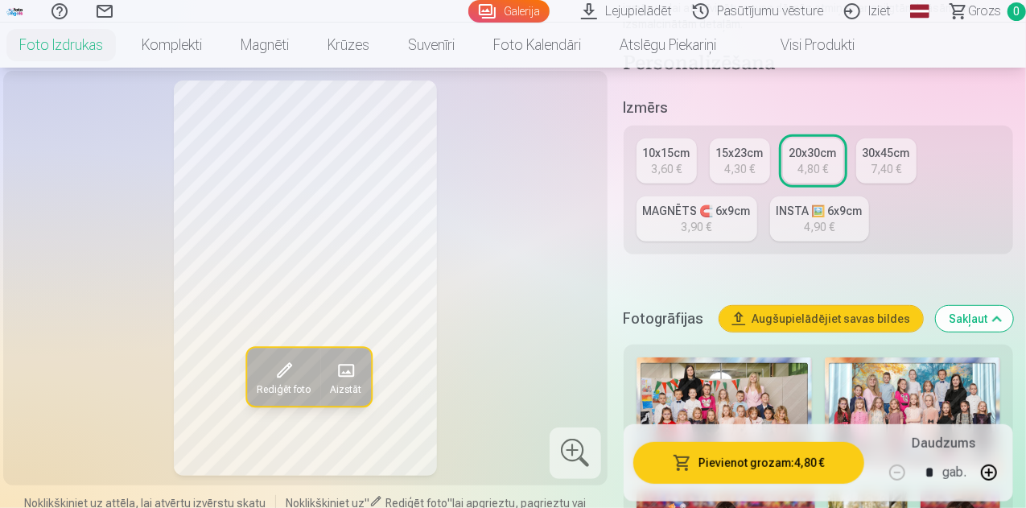
scroll to position [322, 0]
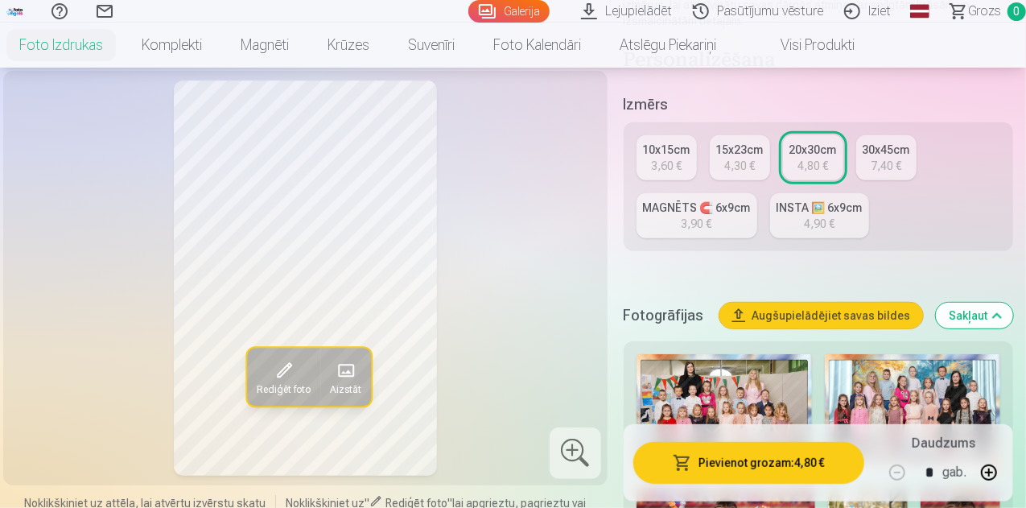
click at [681, 158] on div "3,60 €" at bounding box center [666, 166] width 31 height 16
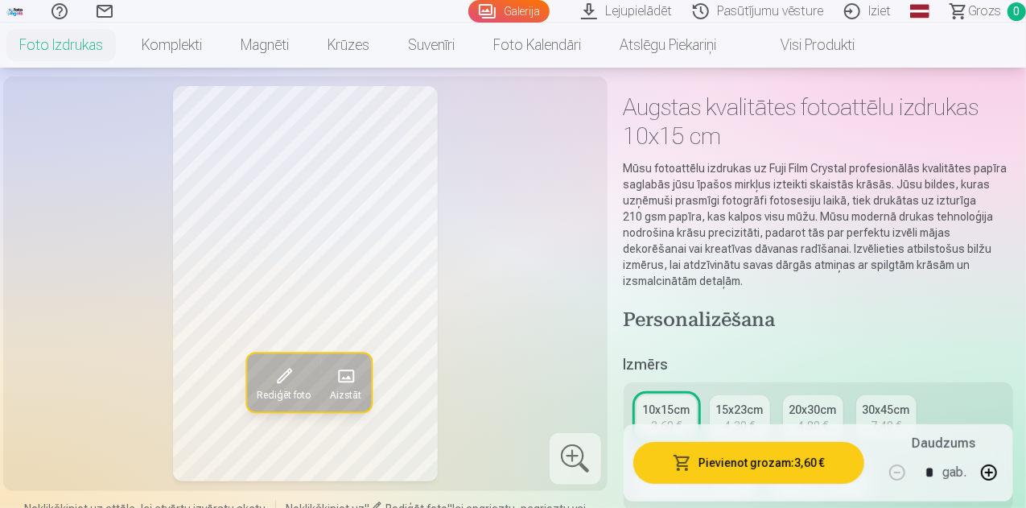
scroll to position [241, 0]
